Goal: Complete application form

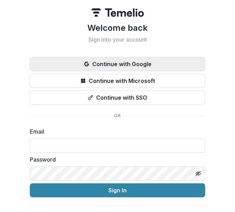
click at [119, 64] on button "Continue with Google" at bounding box center [117, 64] width 175 height 14
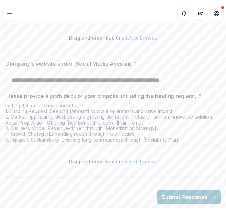
scroll to position [1470, 0]
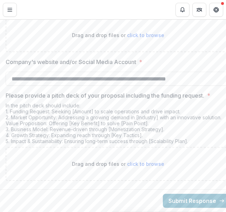
click at [178, 116] on div "In the pitch deck should include: 1. Funding Request: Seeking [Amount] to scale…" at bounding box center [118, 125] width 224 height 45
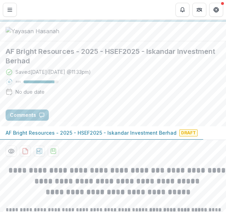
scroll to position [0, 0]
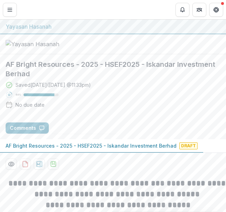
click at [108, 79] on h2 "AF Bright Resources - 2025 - HSEF2025 - Iskandar Investment Berhad" at bounding box center [113, 69] width 215 height 19
click at [28, 79] on h2 "AF Bright Resources - 2025 - HSEF2025 - Iskandar Investment Berhad" at bounding box center [113, 69] width 215 height 19
drag, startPoint x: 9, startPoint y: 9, endPoint x: 132, endPoint y: 9, distance: 122.7
click at [132, 9] on header "Proposals [PERSON_NAME] Resources - 2025 - HSEF2025 - Iskandar Investment Berhad" at bounding box center [113, 9] width 226 height 19
click at [11, 14] on button "Toggle Menu" at bounding box center [10, 10] width 14 height 14
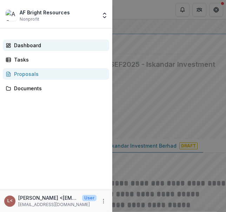
click at [29, 47] on div "Dashboard" at bounding box center [58, 45] width 89 height 7
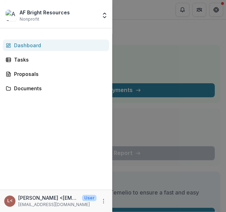
click at [188, 42] on div "[PERSON_NAME] Resources Nonprofit Team Settings Settings Dashboard Tasks Propos…" at bounding box center [113, 106] width 226 height 212
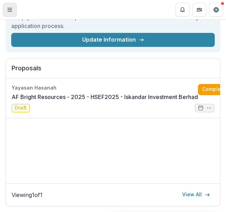
click at [12, 7] on icon "Toggle Menu" at bounding box center [10, 10] width 6 height 6
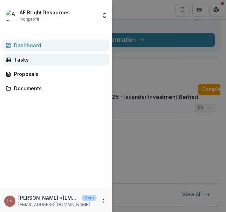
click at [37, 62] on div "Tasks" at bounding box center [58, 59] width 89 height 7
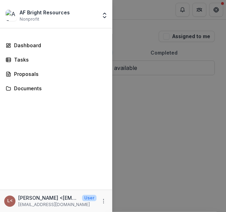
click at [121, 47] on div "[PERSON_NAME] Resources Nonprofit Team Settings Settings Dashboard Tasks Propos…" at bounding box center [113, 106] width 226 height 212
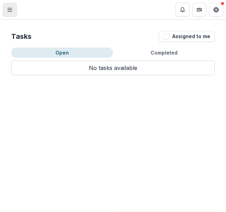
click at [11, 15] on button "Toggle Menu" at bounding box center [10, 10] width 14 height 14
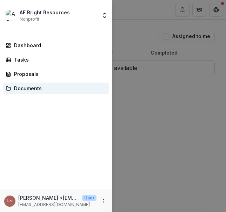
click at [33, 89] on div "Documents" at bounding box center [58, 88] width 89 height 7
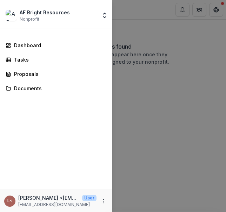
click at [123, 11] on div "[PERSON_NAME] Resources Nonprofit Team Settings Settings Dashboard Tasks Propos…" at bounding box center [113, 106] width 226 height 212
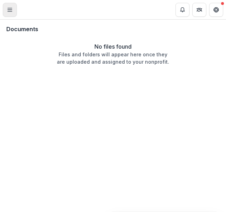
click at [6, 10] on button "Toggle Menu" at bounding box center [10, 10] width 14 height 14
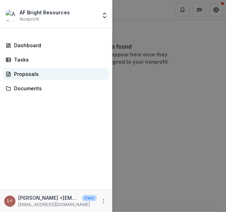
click at [26, 76] on div "Proposals" at bounding box center [58, 73] width 89 height 7
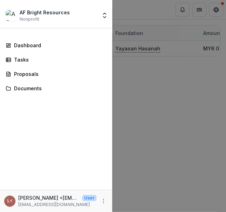
click at [127, 10] on div "[PERSON_NAME] Resources Nonprofit Team Settings Settings Dashboard Tasks Propos…" at bounding box center [113, 106] width 226 height 212
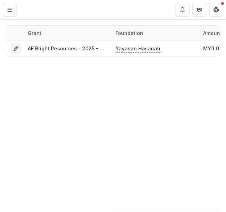
click at [184, 94] on div "Grant Foundation Amount awarded Status Grant start Grant end Due Date Report Du…" at bounding box center [113, 116] width 226 height 193
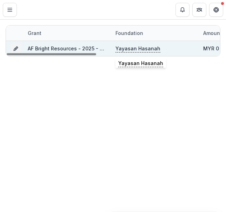
click at [144, 50] on p "Yayasan Hasanah" at bounding box center [137, 49] width 45 height 8
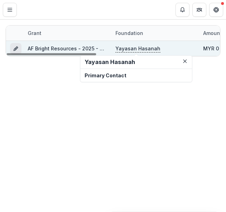
click at [10, 48] on button "Grant 05c5cefa-d3f8-41fc-9de3-733c94702db4" at bounding box center [15, 48] width 11 height 11
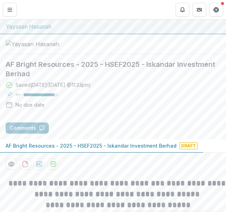
click at [136, 79] on h2 "AF Bright Resources - 2025 - HSEF2025 - Iskandar Investment Berhad" at bounding box center [113, 69] width 215 height 19
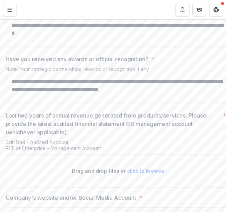
scroll to position [1294, 0]
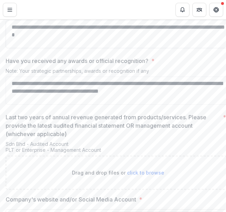
click at [96, 48] on textarea "**********" at bounding box center [118, 34] width 224 height 28
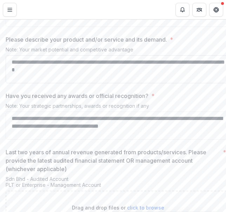
scroll to position [1224, 0]
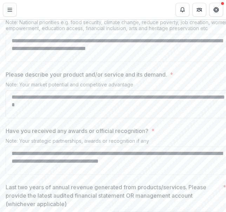
click at [112, 62] on textarea "How does your business align with important national goals? *" at bounding box center [118, 48] width 224 height 28
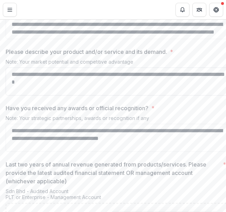
scroll to position [1259, 0]
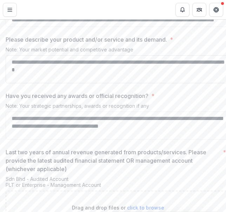
click at [119, 83] on textarea "**********" at bounding box center [118, 69] width 224 height 28
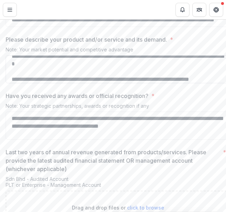
scroll to position [14, 0]
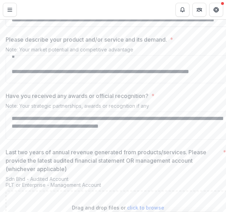
click at [134, 27] on textarea "How does your business align with important national goals? *" at bounding box center [118, 13] width 224 height 28
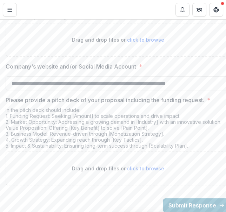
scroll to position [1470, 0]
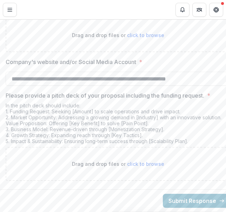
click at [184, 103] on div "In the pitch deck should include: 1. Funding Request: Seeking [Amount] to scale…" at bounding box center [118, 125] width 224 height 45
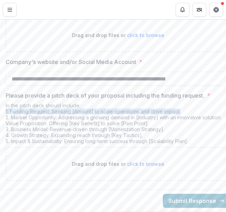
drag, startPoint x: 184, startPoint y: 108, endPoint x: 6, endPoint y: 108, distance: 178.0
click at [6, 108] on div "In the pitch deck should include: 1. Funding Request: Seeking [Amount] to scale…" at bounding box center [118, 125] width 224 height 45
copy div "1. Funding Request: Seeking [Amount] to scale operations and drive impact."
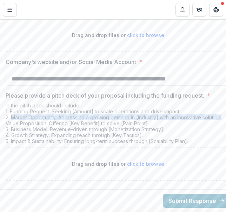
scroll to position [0, 12]
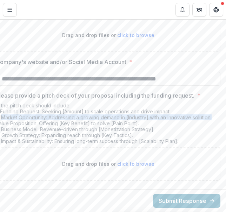
drag, startPoint x: 12, startPoint y: 112, endPoint x: 214, endPoint y: 114, distance: 202.2
click at [214, 114] on div "In the pitch deck should include: 1. Funding Request: Seeking [Amount] to scale…" at bounding box center [108, 125] width 224 height 45
copy div "Market Opportunity: Addressing a growing demand in [Industry] with an innovativ…"
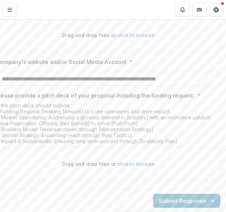
click at [136, 120] on div "In the pitch deck should include: 1. Funding Request: Seeking [Amount] to scale…" at bounding box center [108, 125] width 224 height 45
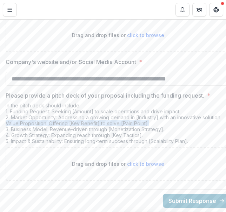
drag, startPoint x: 140, startPoint y: 118, endPoint x: 7, endPoint y: 120, distance: 133.2
click at [7, 120] on div "In the pitch deck should include: 1. Funding Request: Seeking [Amount] to scale…" at bounding box center [118, 125] width 224 height 45
copy div "Value Proposition: Offering [Key Benefit] to solve [Pain Point]."
click at [45, 116] on div "In the pitch deck should include: 1. Funding Request: Seeking [Amount] to scale…" at bounding box center [118, 125] width 224 height 45
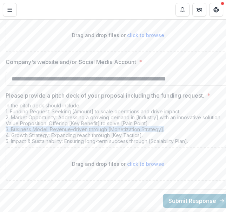
drag, startPoint x: 175, startPoint y: 127, endPoint x: 6, endPoint y: 125, distance: 169.6
click at [6, 125] on div "In the pitch deck should include: 1. Funding Request: Seeking [Amount] to scale…" at bounding box center [118, 125] width 224 height 45
copy div "3. Business Model: Revenue-driven through [Monetization Strategy]."
click at [128, 127] on div "In the pitch deck should include: 1. Funding Request: Seeking [Amount] to scale…" at bounding box center [118, 125] width 224 height 45
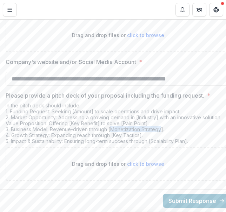
drag, startPoint x: 111, startPoint y: 124, endPoint x: 161, endPoint y: 126, distance: 50.1
click at [161, 126] on div "In the pitch deck should include: 1. Funding Request: Seeking [Amount] to scale…" at bounding box center [118, 125] width 224 height 45
copy div "Monetization Strategy"
click at [19, 127] on div "In the pitch deck should include: 1. Funding Request: Seeking [Amount] to scale…" at bounding box center [118, 125] width 224 height 45
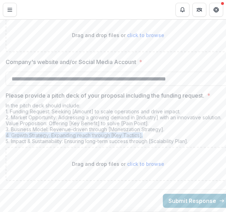
drag, startPoint x: 149, startPoint y: 132, endPoint x: 3, endPoint y: 130, distance: 146.2
copy div "4. Growth Strategy: Expanding reach through [Key Tactics]."
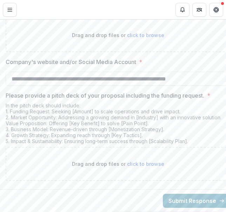
click at [64, 137] on div "In the pitch deck should include: 1. Funding Request: Seeking [Amount] to scale…" at bounding box center [118, 125] width 224 height 45
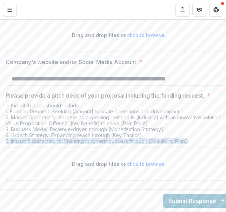
drag, startPoint x: 193, startPoint y: 137, endPoint x: 0, endPoint y: 139, distance: 193.1
copy div "5. Impact & Sustainability: Ensuring long-term success through [Scalability Pla…"
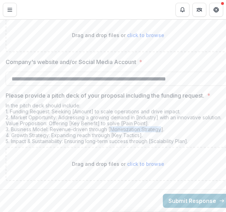
drag, startPoint x: 111, startPoint y: 125, endPoint x: 160, endPoint y: 125, distance: 49.1
click at [160, 125] on div "In the pitch deck should include: 1. Funding Request: Seeking [Amount] to scale…" at bounding box center [118, 125] width 224 height 45
copy div "Monetization Strategy"
